Goal: Task Accomplishment & Management: Complete application form

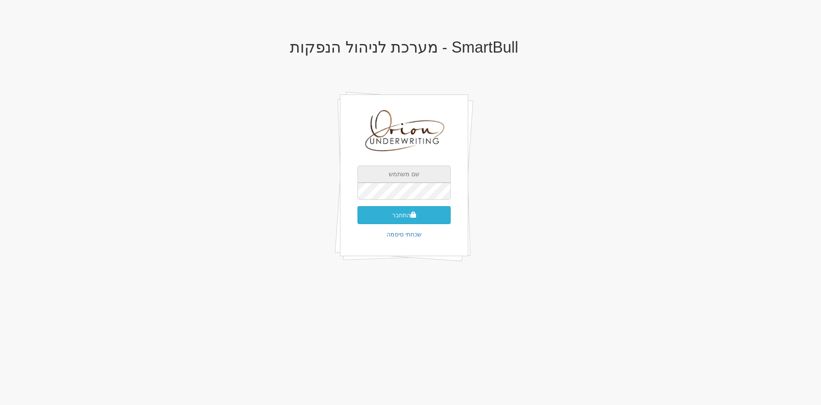
type input "[EMAIL_ADDRESS][DOMAIN_NAME]"
click at [423, 213] on button "התחבר" at bounding box center [403, 215] width 93 height 18
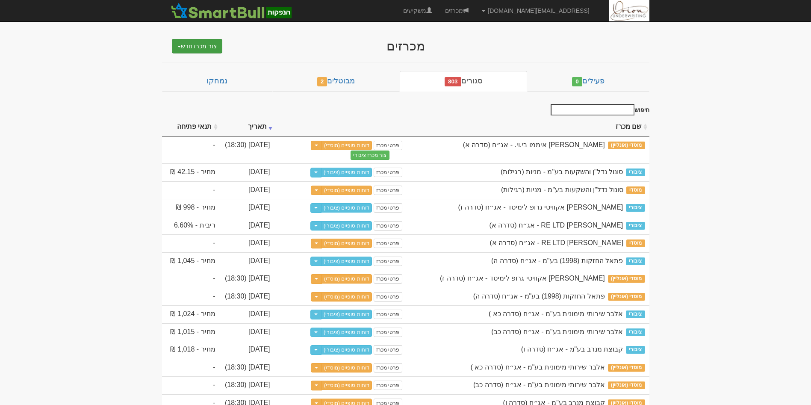
click at [193, 47] on button "צור מכרז חדש" at bounding box center [197, 46] width 51 height 15
click at [197, 62] on link "מוסדי" at bounding box center [176, 62] width 94 height 11
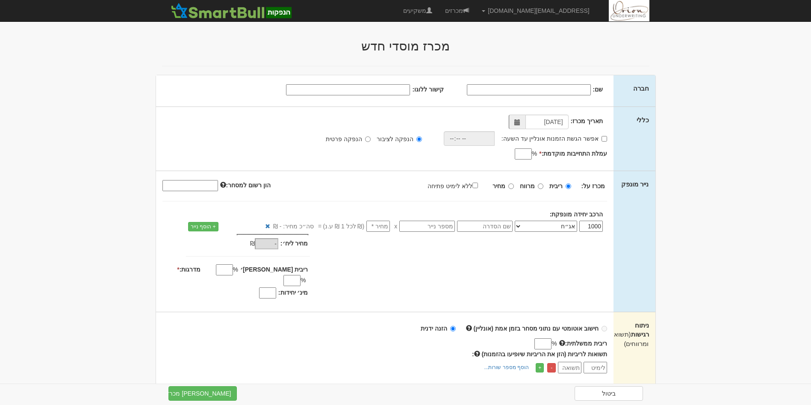
click at [574, 87] on input "שם:" at bounding box center [529, 89] width 124 height 11
paste input "נמקו ריאלטי לטד"
type input "נמקו ריאלטי לטד"
click at [389, 84] on input "קישור ללוגו:" at bounding box center [348, 89] width 124 height 11
paste input "https://maya.tase.co.il/documents/logos/he-IL/001665.jpg"
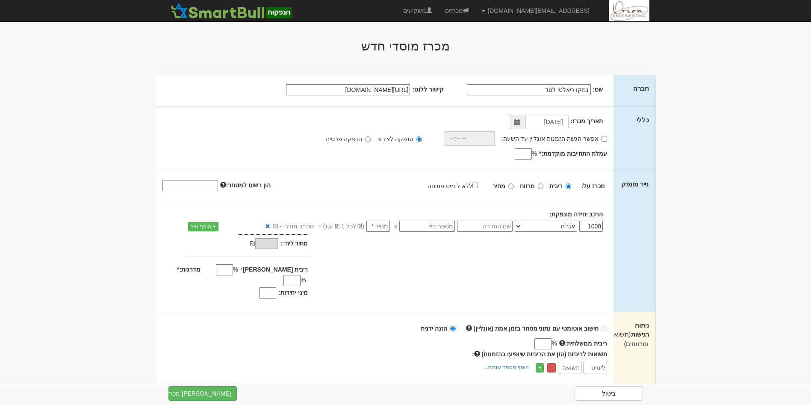
scroll to position [0, -31]
type input "https://maya.tase.co.il/documents/logos/he-IL/001665.jpg"
click at [605, 136] on input "אפשר הגשת הזמנות אונליין עד השעה:" at bounding box center [605, 139] width 6 height 6
checkbox input "true"
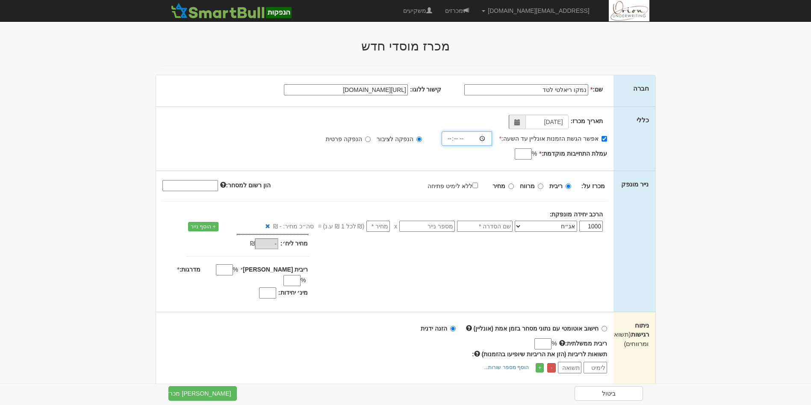
click at [485, 134] on input "time" at bounding box center [467, 138] width 51 height 15
type input "18:00"
click at [526, 150] on input "עמלת התחייבות מוקדמת: *" at bounding box center [523, 153] width 17 height 11
type input "0.7"
click at [510, 187] on input "מחיר" at bounding box center [511, 186] width 6 height 6
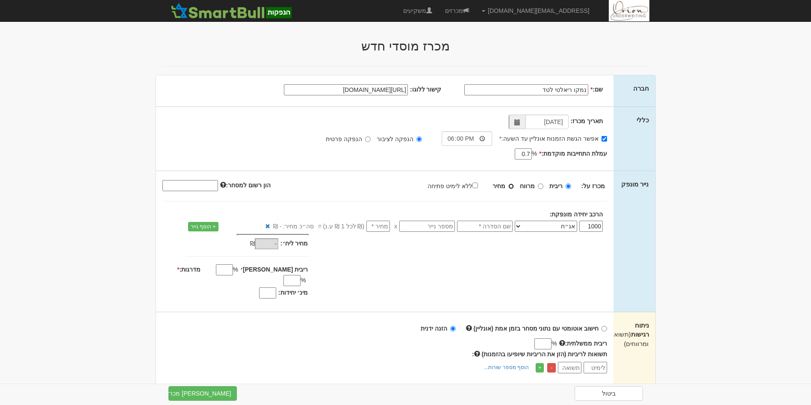
radio input "true"
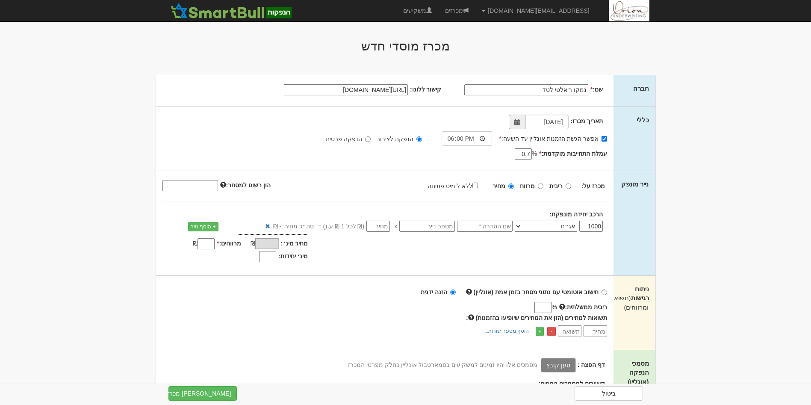
click at [485, 226] on input "text" at bounding box center [485, 226] width 56 height 11
type input "סדרה ה"
click at [402, 229] on input "text" at bounding box center [427, 226] width 56 height 11
paste input "1213214"
type input "1213214"
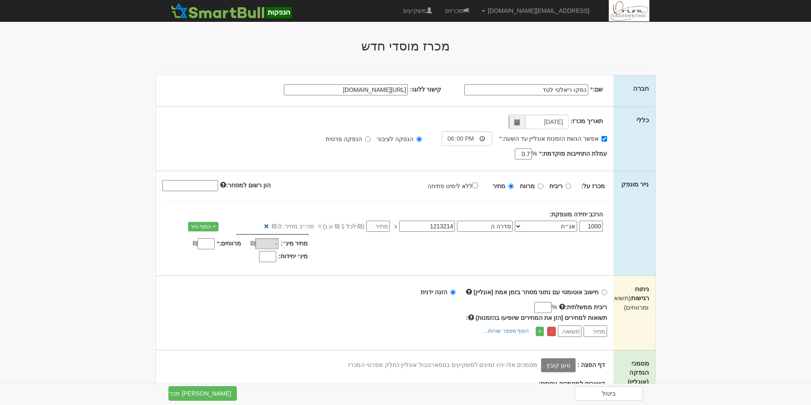
click at [377, 225] on input "number" at bounding box center [378, 226] width 24 height 11
click at [202, 245] on input "מרווחים: *" at bounding box center [206, 243] width 17 height 11
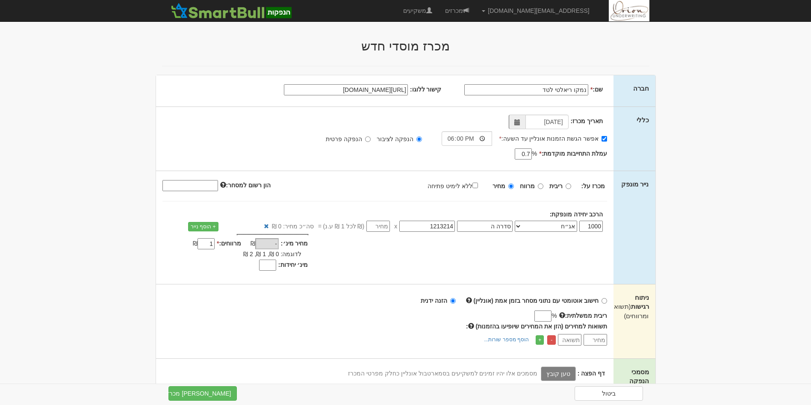
type input "1"
click at [193, 185] on input "הון רשום למסחר:" at bounding box center [190, 185] width 56 height 11
paste input "600512041"
type input "600512041"
click at [770, 205] on body "hanpaka@orion-uw.com הגדרות חשבונות הנפקה תבניות הודעות קיבול" at bounding box center [405, 362] width 811 height 725
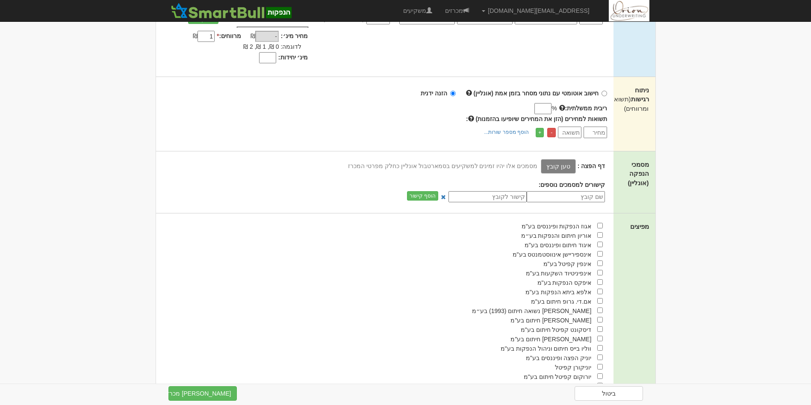
scroll to position [209, 0]
click at [599, 233] on input "checkbox" at bounding box center [600, 233] width 6 height 6
checkbox input "true"
click at [229, 390] on button "צור מכרז" at bounding box center [202, 393] width 68 height 15
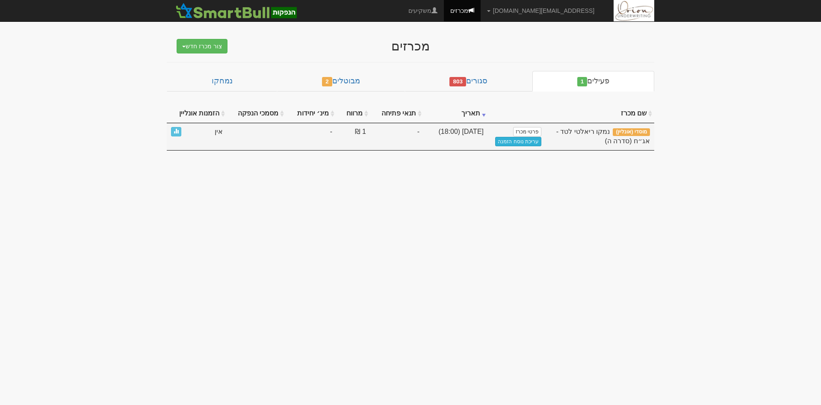
click at [526, 141] on link "עריכת נוסח הזמנה" at bounding box center [518, 141] width 46 height 9
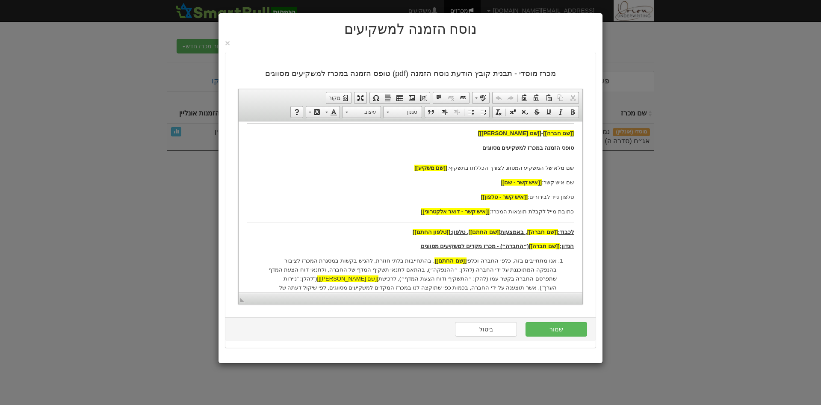
scroll to position [22, 0]
click at [416, 245] on p "הנדון: [[שם חברה]] (״החברה״) - מכרז מקדים למשקיעים מסווגים" at bounding box center [410, 245] width 327 height 9
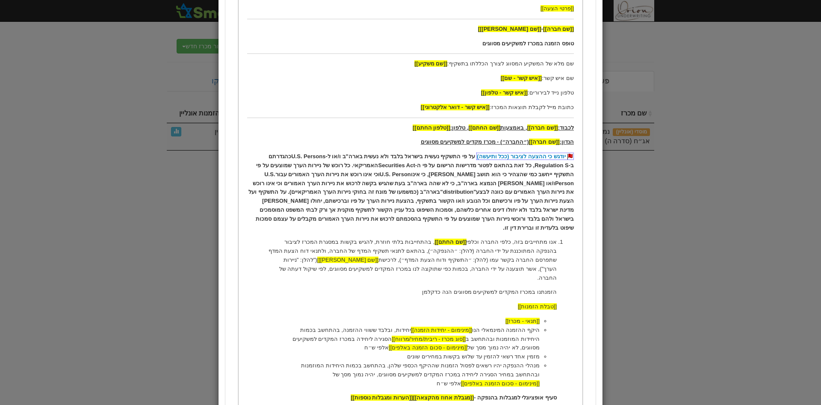
scroll to position [127, 0]
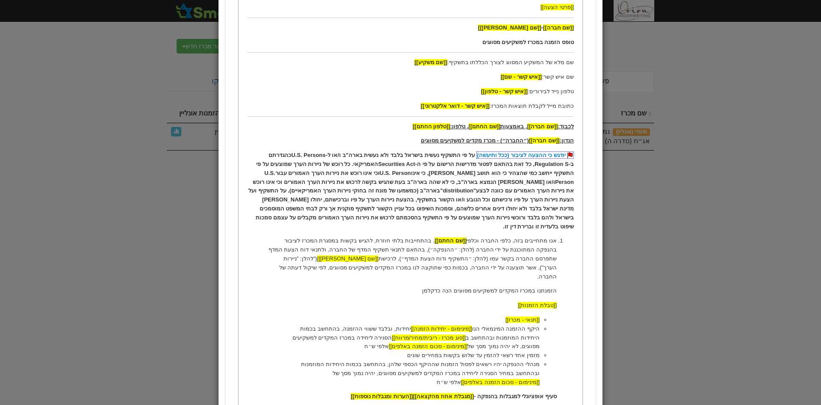
click at [568, 156] on link "יודגש כי ההצעה לציבור (ככל ותיעשה)" at bounding box center [524, 154] width 97 height 7
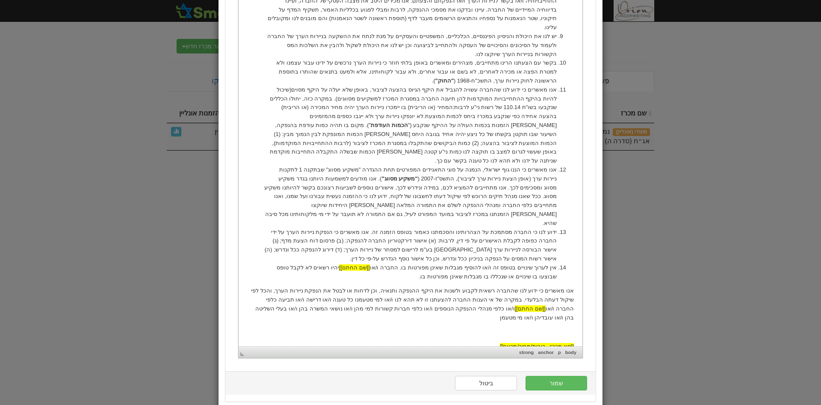
scroll to position [850, 0]
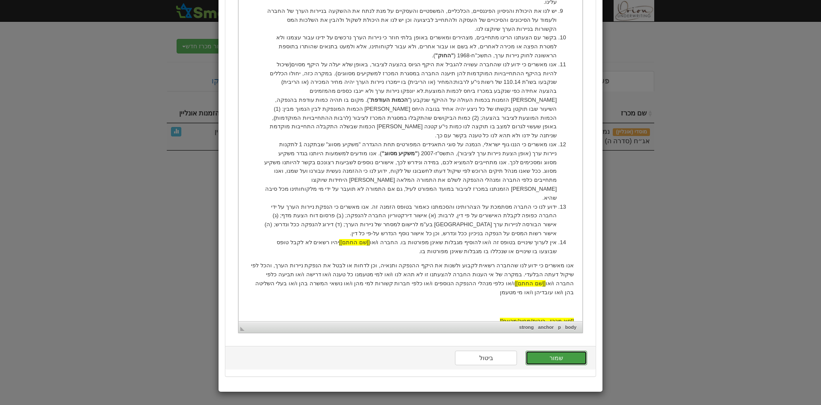
click at [566, 359] on button "שמור" at bounding box center [556, 358] width 62 height 15
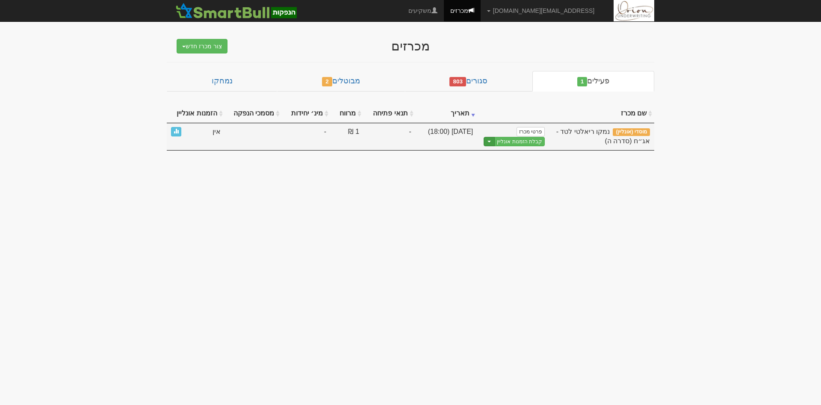
click at [491, 138] on button "Toggle Dropdown" at bounding box center [489, 142] width 11 height 10
click at [489, 154] on link "הצג טופס הזמנה לדוגמה" at bounding box center [503, 155] width 81 height 11
click at [519, 143] on link "קבלת הזמנות אונליין" at bounding box center [519, 142] width 50 height 10
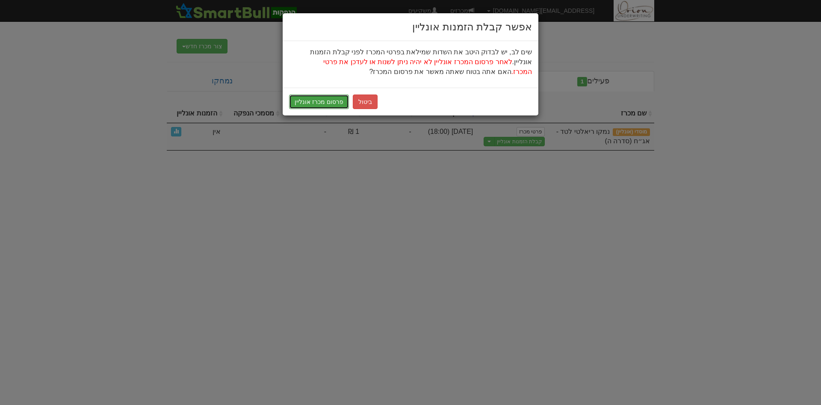
click at [316, 100] on button "פרסום מכרז אונליין" at bounding box center [319, 101] width 60 height 15
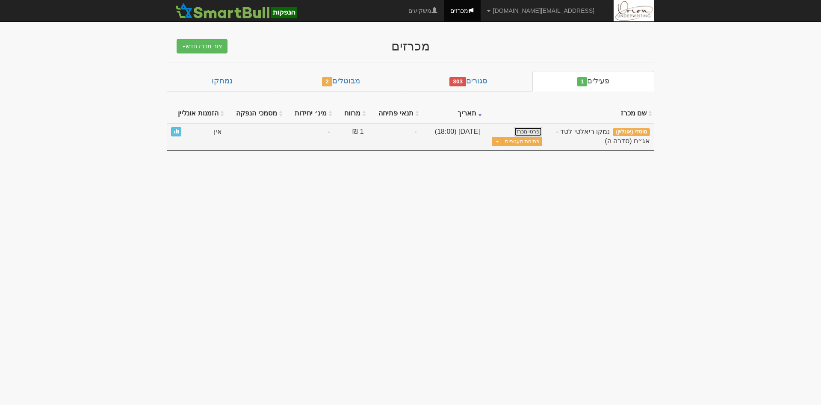
click at [528, 131] on link "פרטי מכרז" at bounding box center [528, 131] width 28 height 9
